Goal: Task Accomplishment & Management: Use online tool/utility

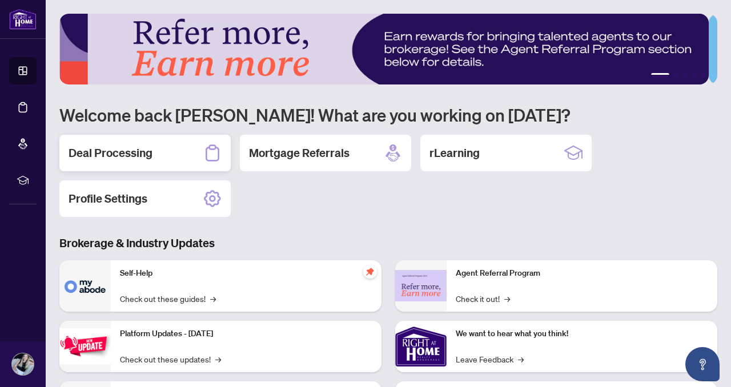
click at [141, 150] on h2 "Deal Processing" at bounding box center [111, 153] width 84 height 16
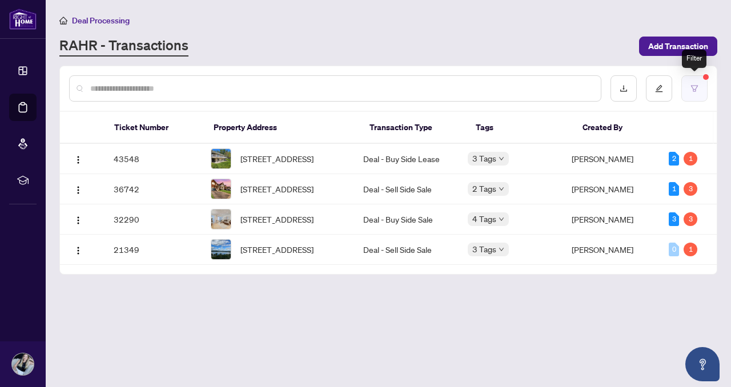
click at [688, 84] on button "button" at bounding box center [695, 88] width 26 height 26
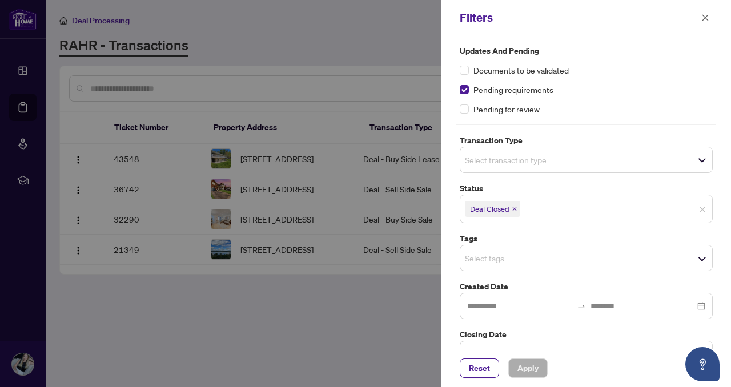
click at [556, 163] on span "Select transaction type" at bounding box center [586, 160] width 252 height 16
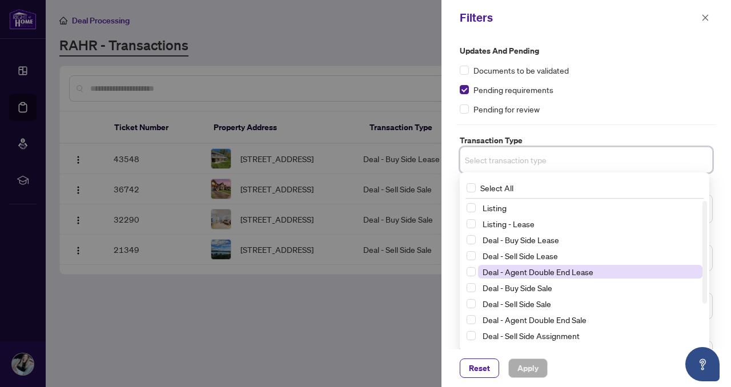
scroll to position [62, 0]
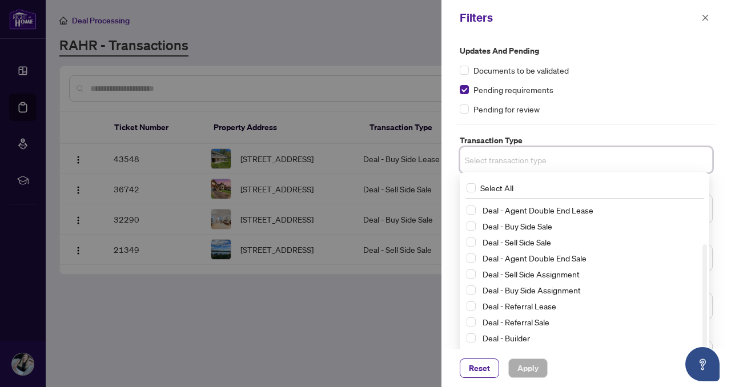
click at [647, 80] on div "Updates and Pending Documents to be validated Pending requirements Pending for …" at bounding box center [586, 80] width 253 height 71
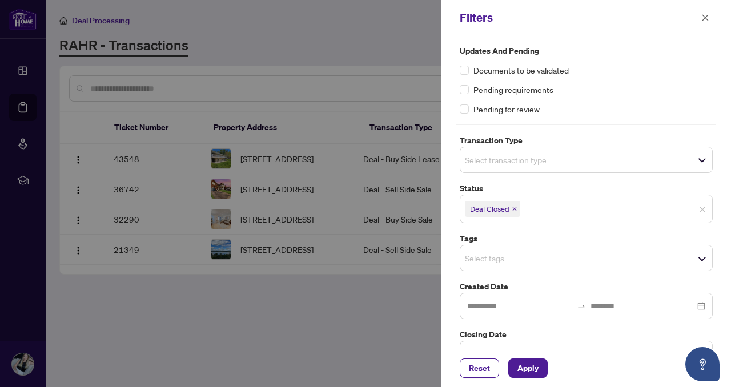
click at [388, 22] on div at bounding box center [365, 193] width 731 height 387
click at [709, 17] on button "button" at bounding box center [705, 18] width 15 height 14
